Goal: Find specific page/section: Find specific page/section

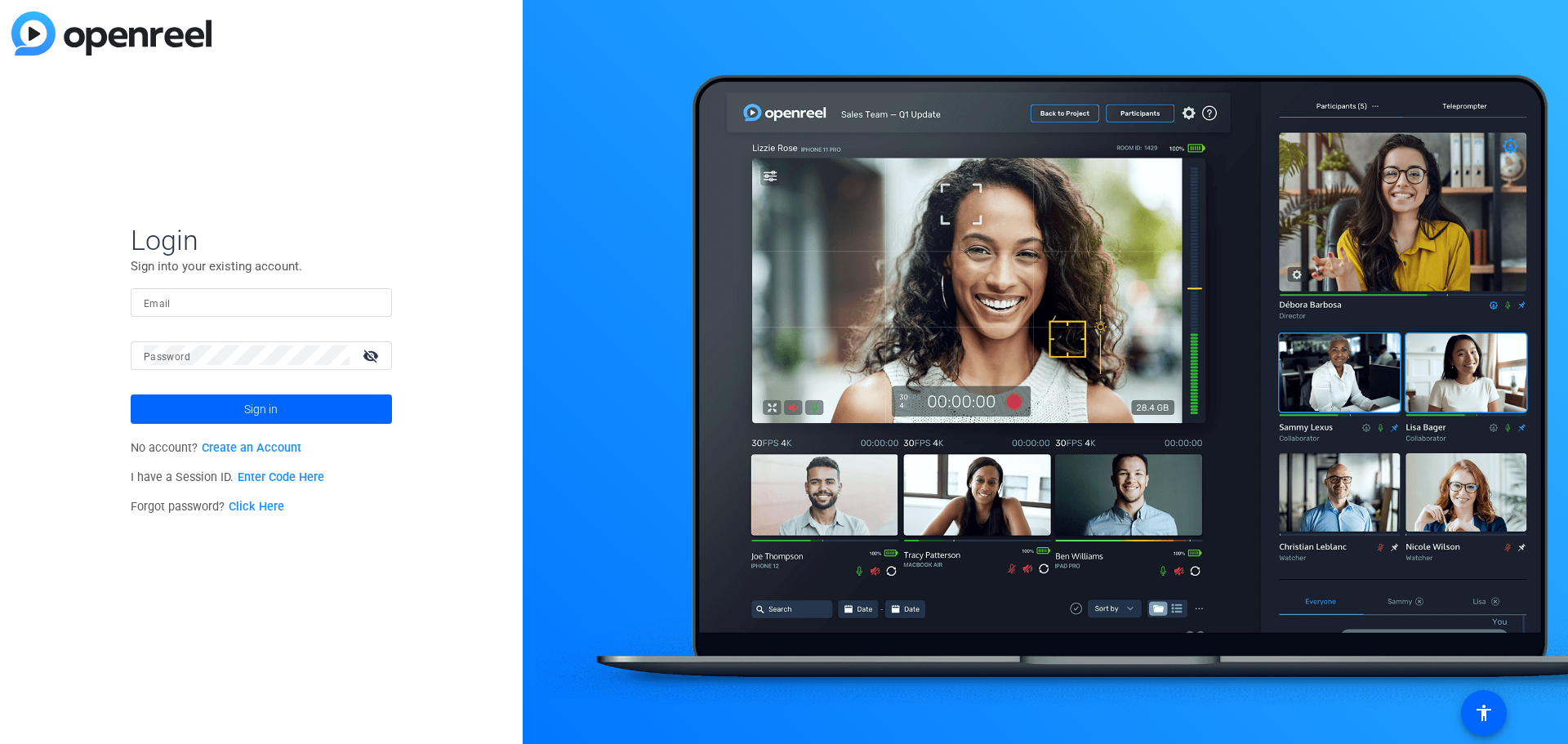
click at [261, 302] on input "Email" at bounding box center [261, 302] width 236 height 20
type input "[PERSON_NAME][EMAIL_ADDRESS][PERSON_NAME][PERSON_NAME][DOMAIN_NAME]"
click at [130, 394] on button "Sign in" at bounding box center [261, 409] width 261 height 29
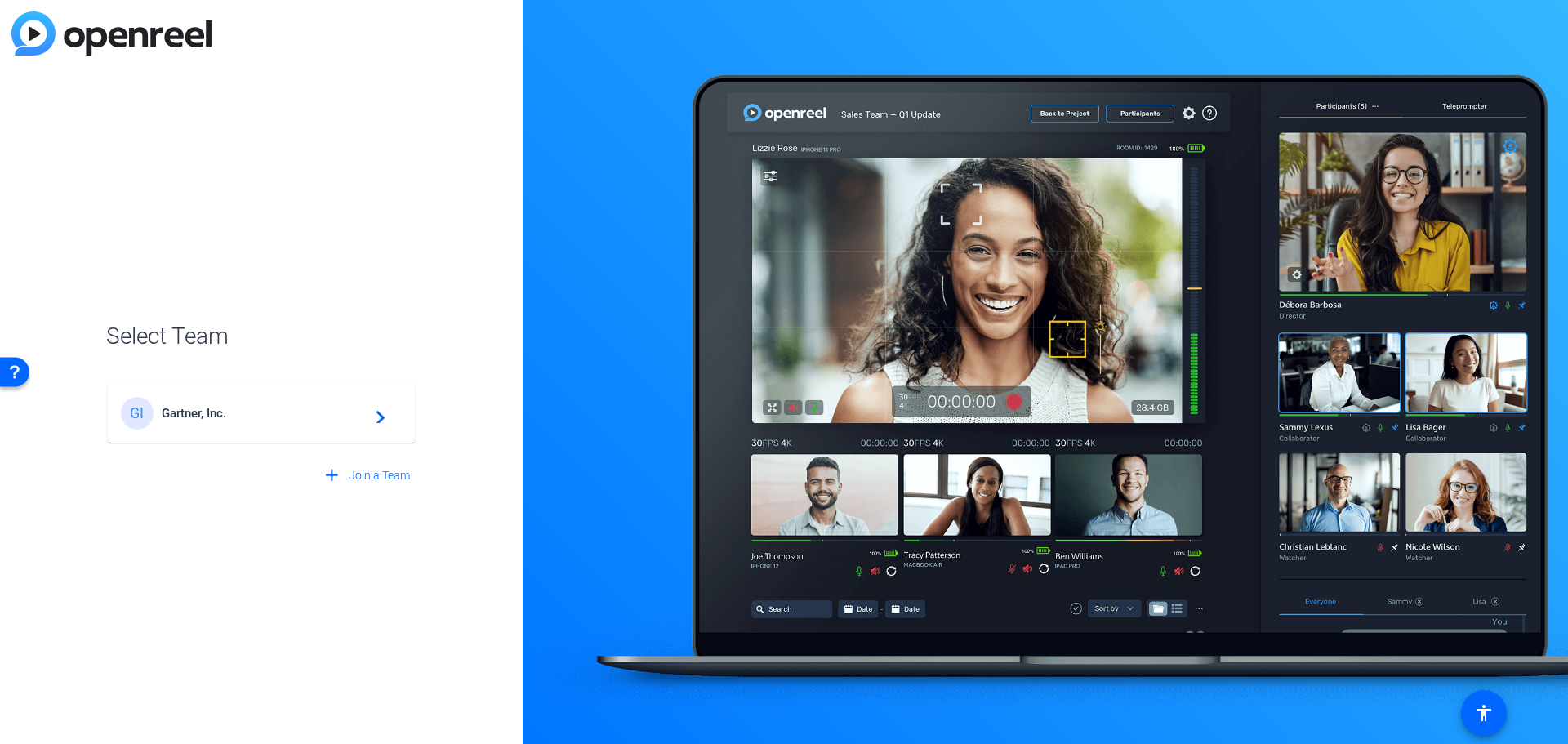
click at [195, 399] on div "GI Gartner, Inc. navigate_next" at bounding box center [261, 413] width 281 height 33
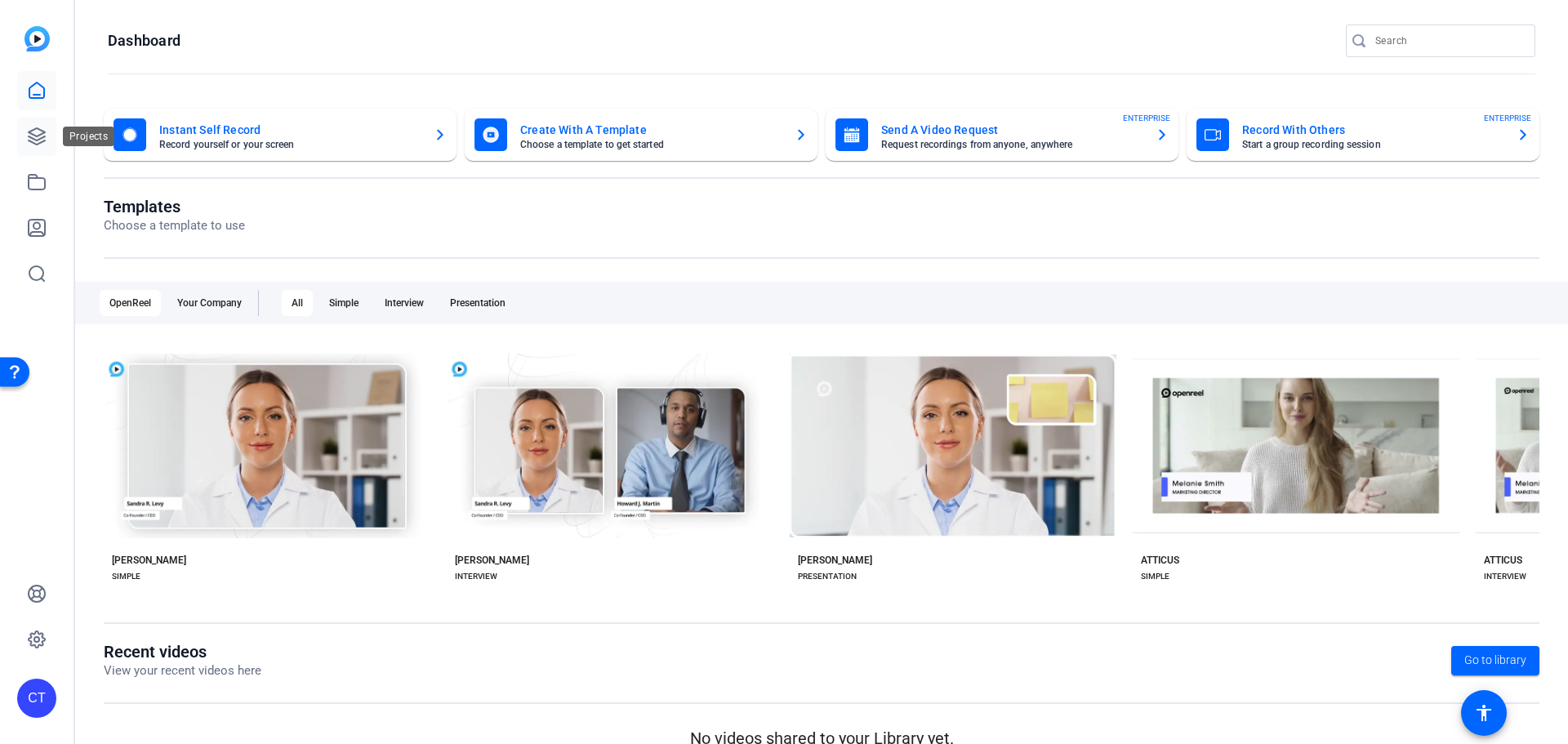
click at [42, 125] on link at bounding box center [37, 136] width 39 height 39
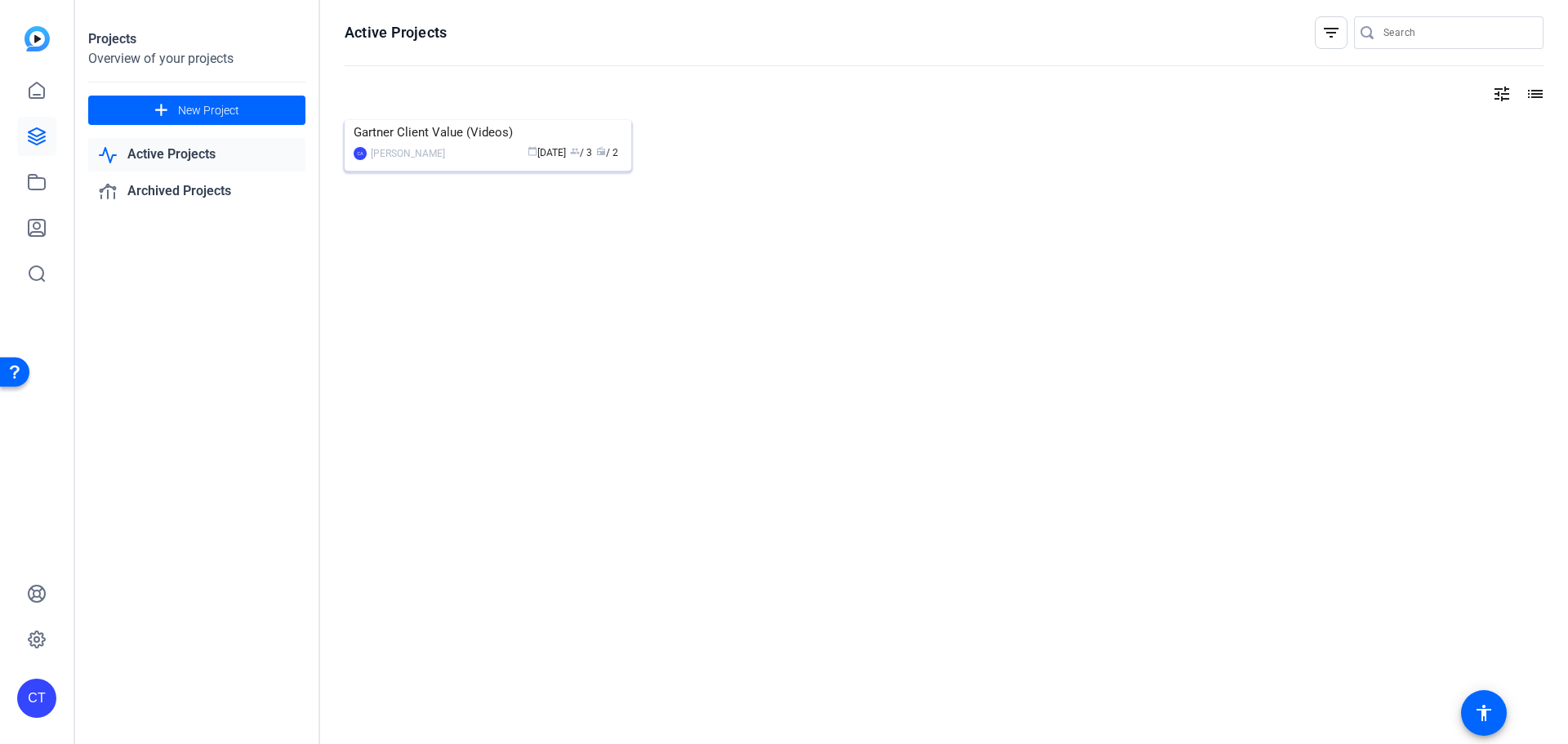
click at [438, 145] on div "Gartner Client Value (Videos)" at bounding box center [487, 132] width 269 height 24
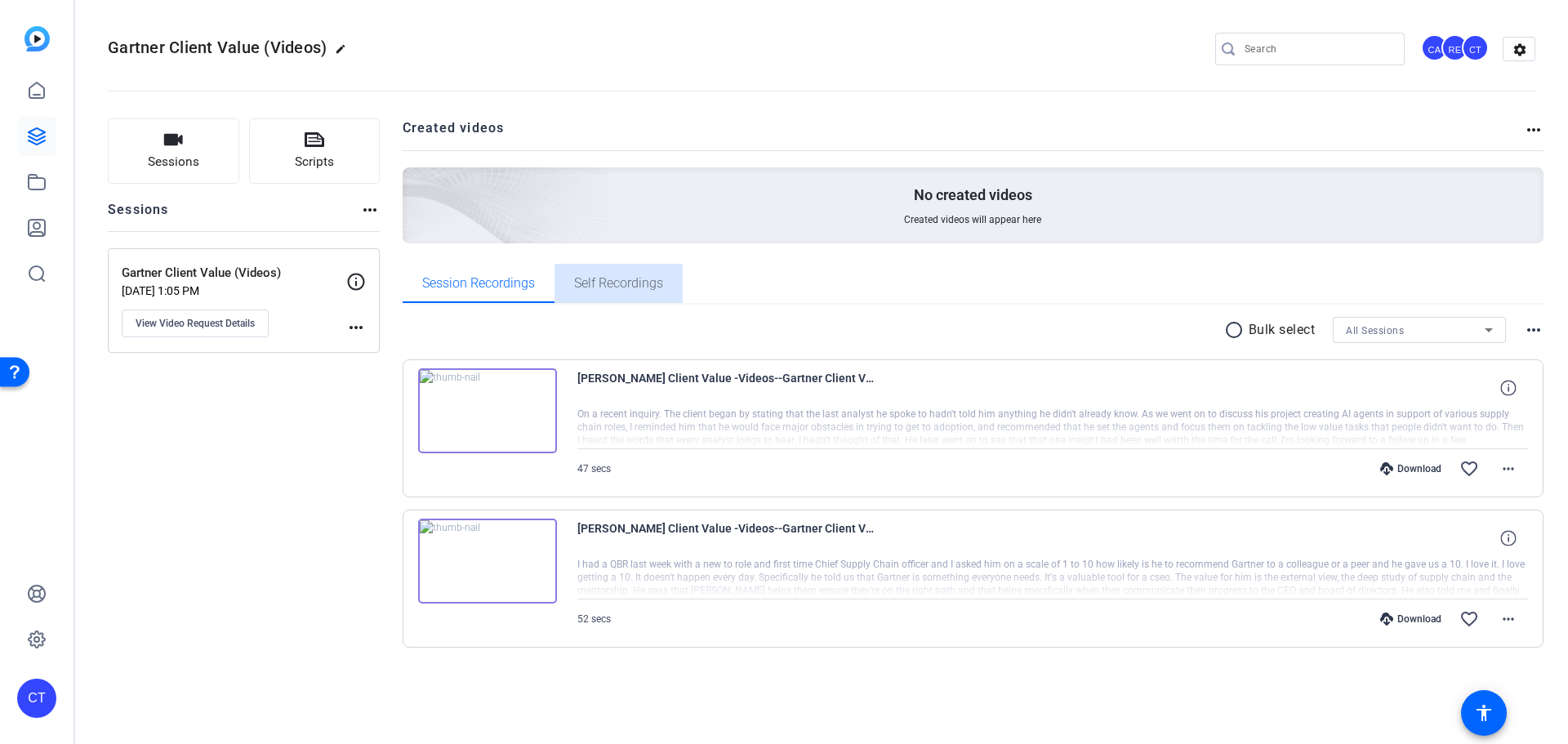
click at [588, 290] on span "Self Recordings" at bounding box center [618, 283] width 89 height 13
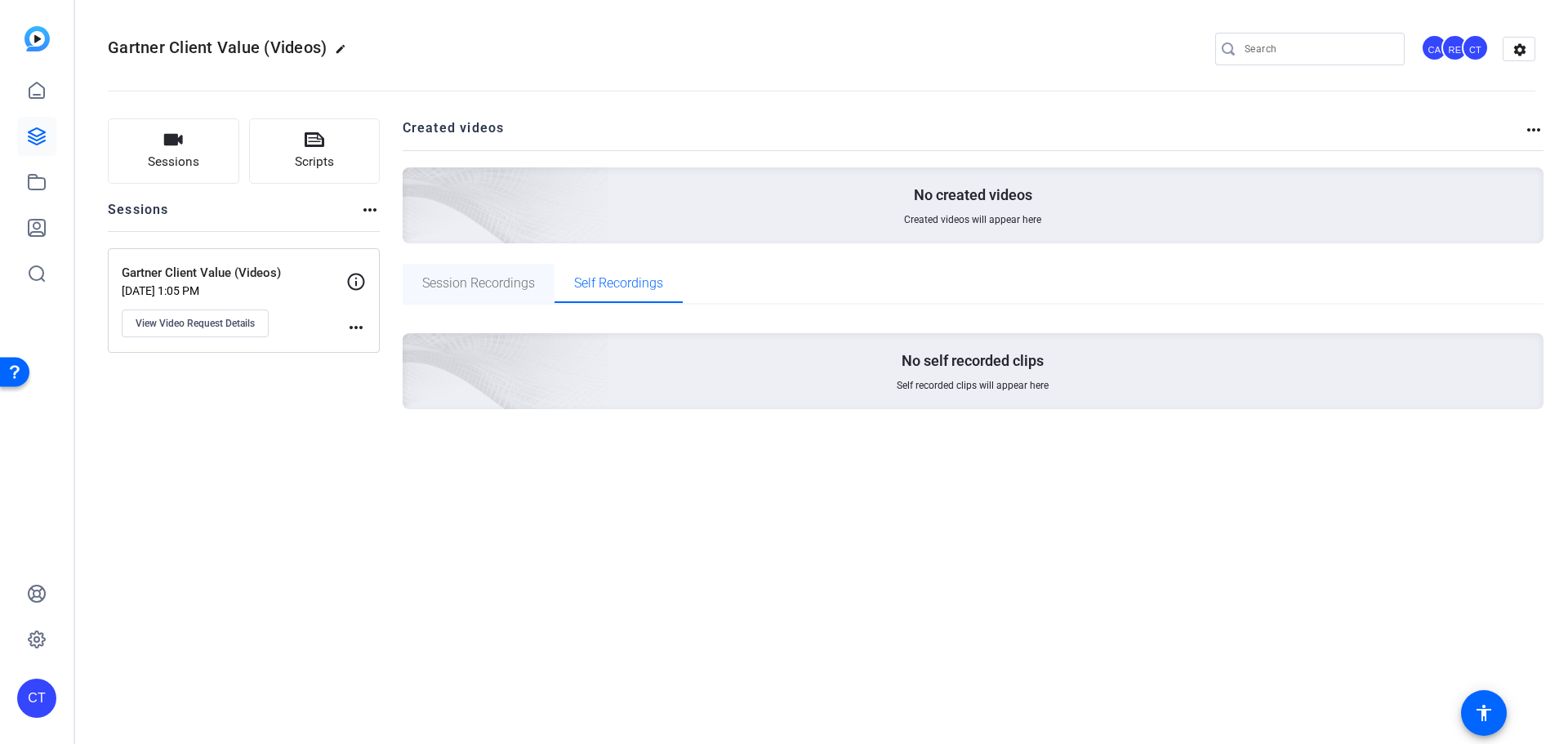
click at [490, 277] on span "Session Recordings" at bounding box center [478, 283] width 112 height 13
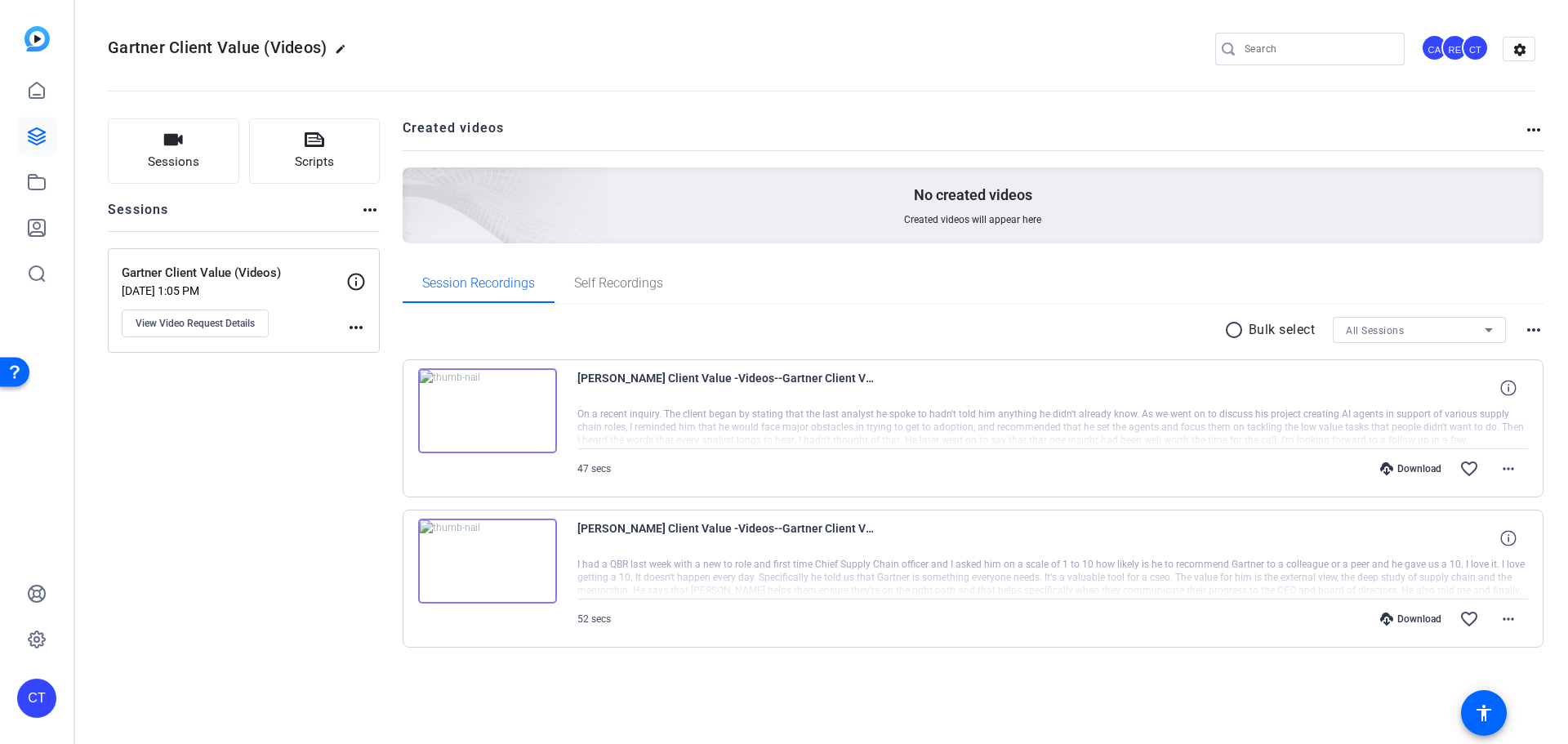
click at [747, 426] on div at bounding box center [1053, 428] width 951 height 41
